Goal: Task Accomplishment & Management: Use online tool/utility

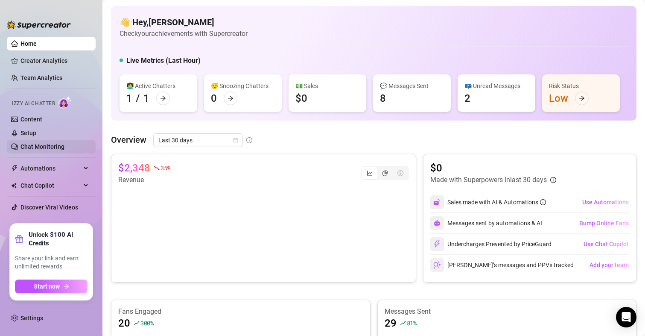
click at [30, 146] on link "Chat Monitoring" at bounding box center [42, 146] width 44 height 7
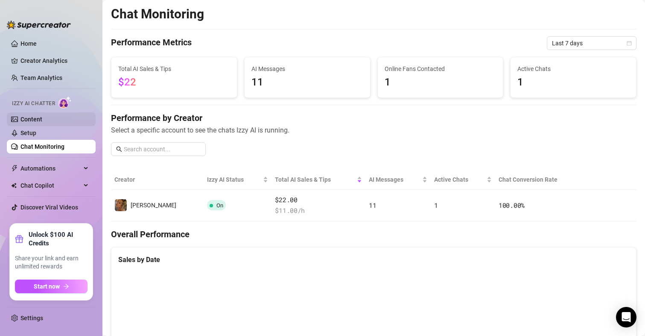
click at [38, 118] on link "Content" at bounding box center [31, 119] width 22 height 7
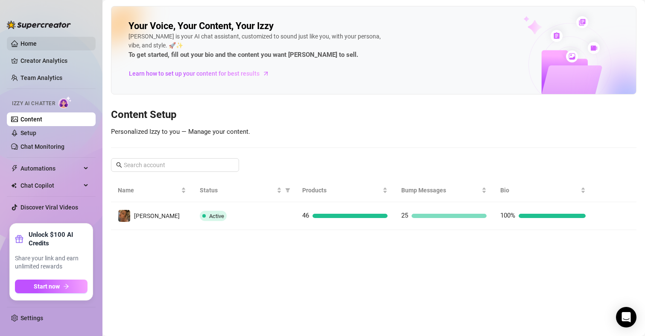
click at [23, 40] on link "Home" at bounding box center [28, 43] width 16 height 7
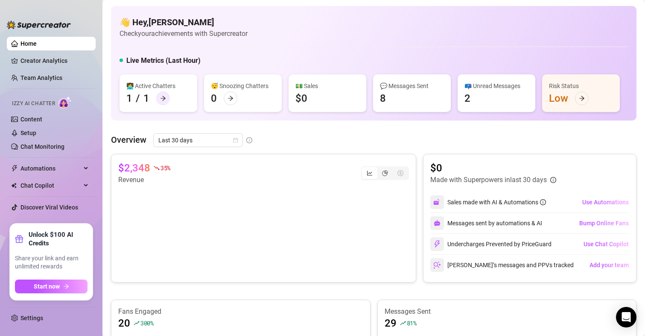
click at [165, 100] on icon "arrow-right" at bounding box center [163, 98] width 6 height 6
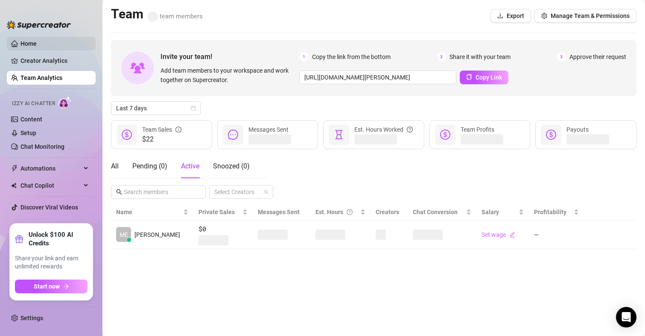
click at [23, 42] on link "Home" at bounding box center [28, 43] width 16 height 7
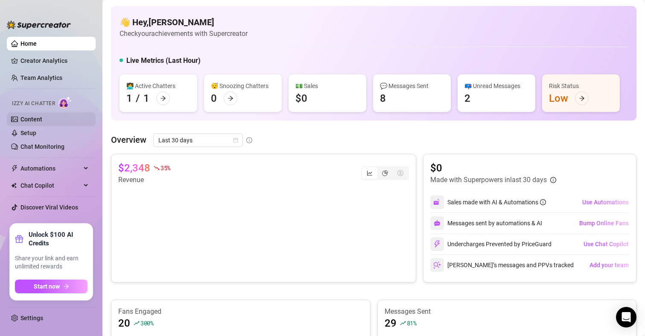
click at [34, 119] on link "Content" at bounding box center [31, 119] width 22 height 7
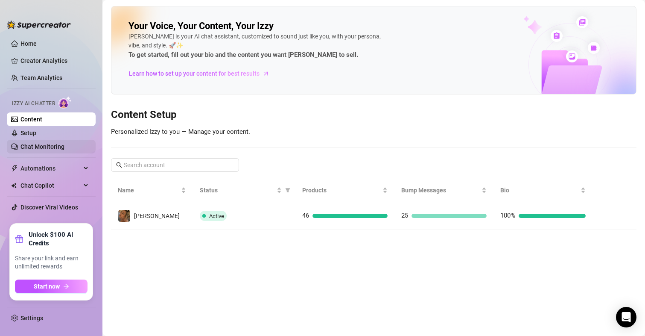
click at [35, 148] on link "Chat Monitoring" at bounding box center [42, 146] width 44 height 7
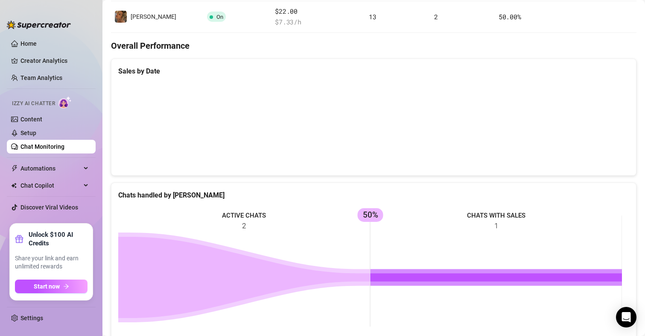
scroll to position [272, 0]
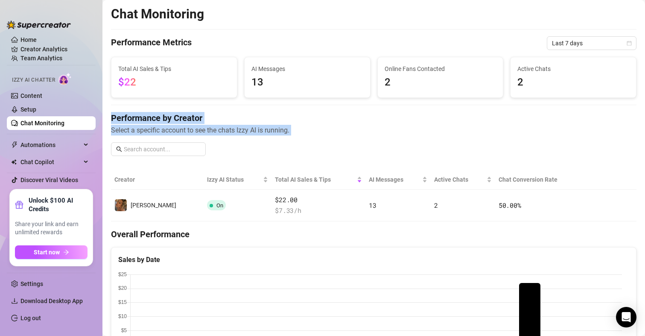
drag, startPoint x: 637, startPoint y: 88, endPoint x: 647, endPoint y: 188, distance: 100.8
click at [645, 188] on html "Home Creator Analytics Team Analytics Izzy AI Chatter Content Setup Chat Monito…" at bounding box center [322, 168] width 645 height 336
click at [343, 131] on span "Select a specific account to see the chats Izzy AI is running." at bounding box center [374, 130] width 526 height 11
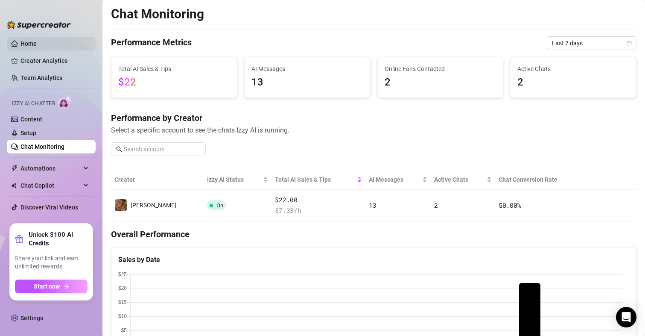
click at [23, 41] on link "Home" at bounding box center [28, 43] width 16 height 7
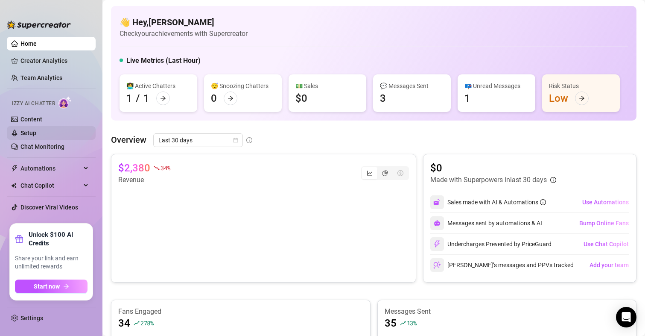
click at [34, 136] on link "Setup" at bounding box center [28, 132] width 16 height 7
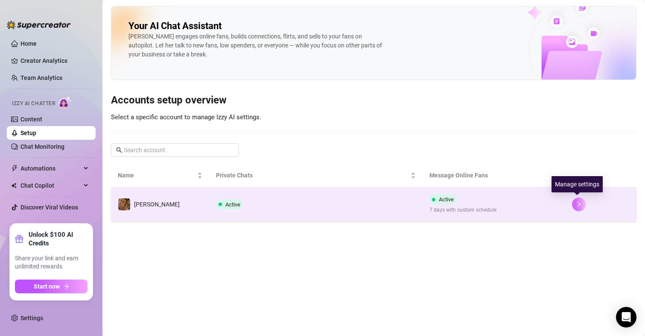
click at [573, 206] on button "button" at bounding box center [579, 204] width 14 height 14
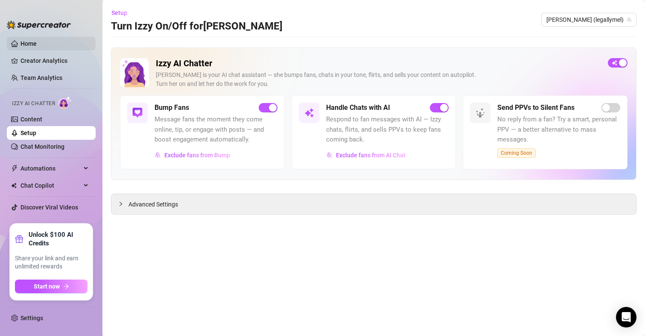
click at [30, 47] on link "Home" at bounding box center [28, 43] width 16 height 7
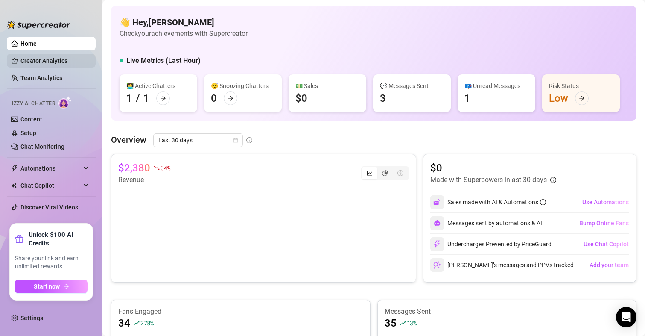
click at [37, 59] on link "Creator Analytics" at bounding box center [54, 61] width 68 height 14
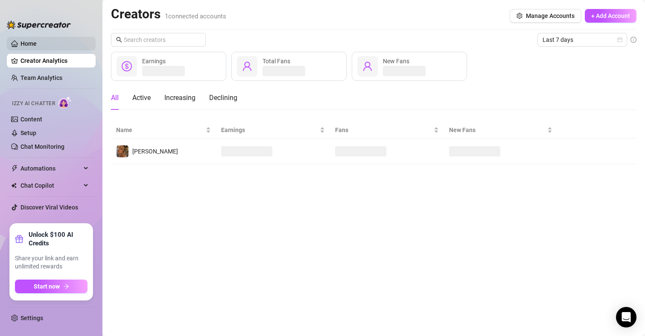
click at [21, 43] on link "Home" at bounding box center [28, 43] width 16 height 7
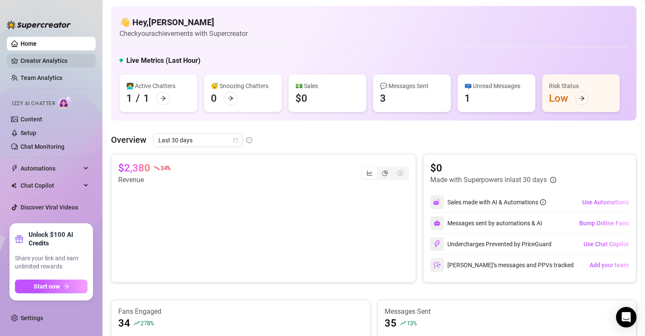
click at [28, 66] on link "Creator Analytics" at bounding box center [54, 61] width 68 height 14
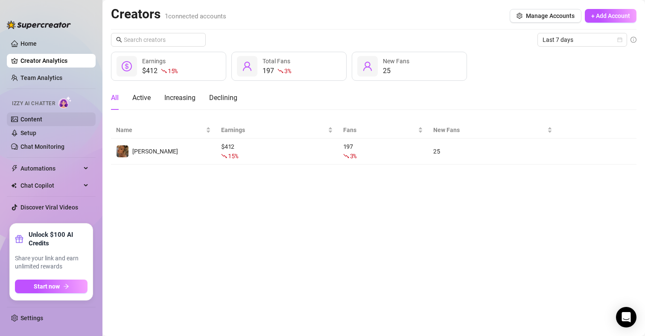
click at [32, 122] on link "Content" at bounding box center [31, 119] width 22 height 7
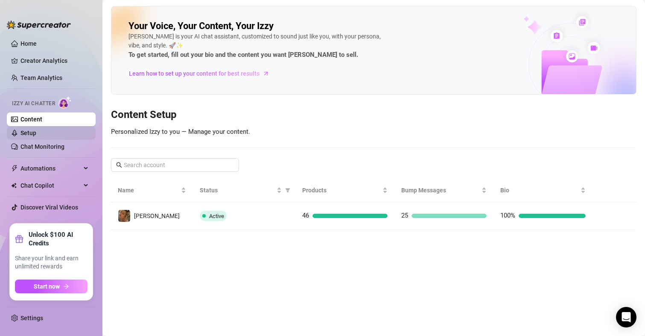
click at [36, 129] on link "Setup" at bounding box center [28, 132] width 16 height 7
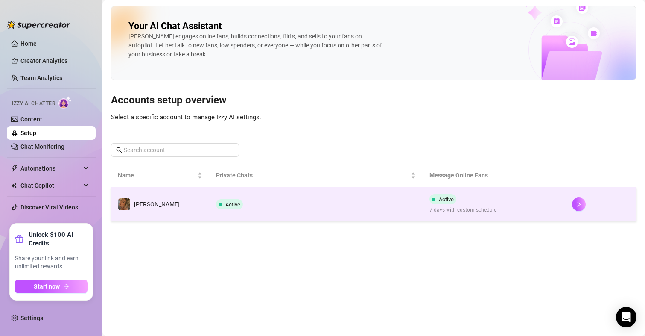
click at [473, 208] on span "7 days with custom schedule" at bounding box center [462, 210] width 67 height 8
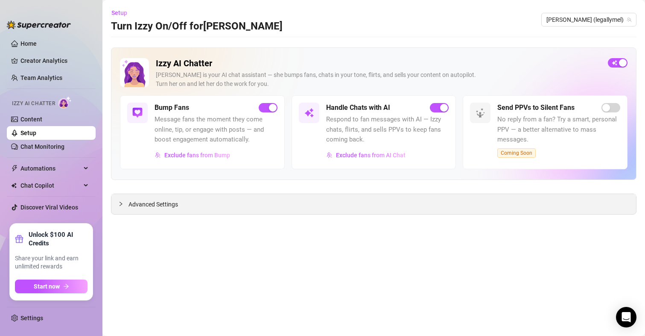
click at [116, 205] on div "Advanced Settings" at bounding box center [373, 204] width 525 height 20
click at [120, 205] on icon "collapsed" at bounding box center [120, 203] width 5 height 5
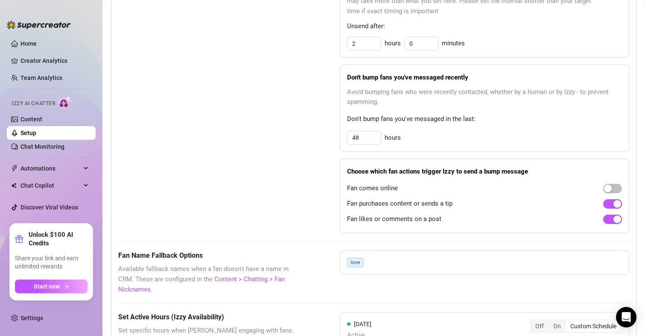
scroll to position [488, 0]
